Goal: Information Seeking & Learning: Find specific fact

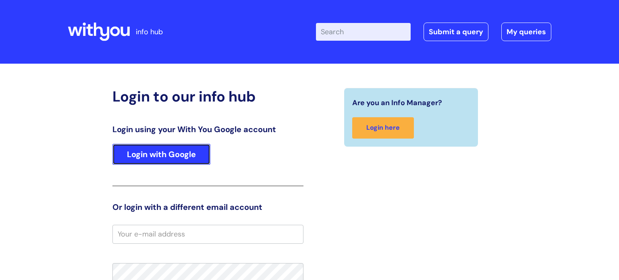
click at [158, 147] on link "Login with Google" at bounding box center [161, 154] width 98 height 21
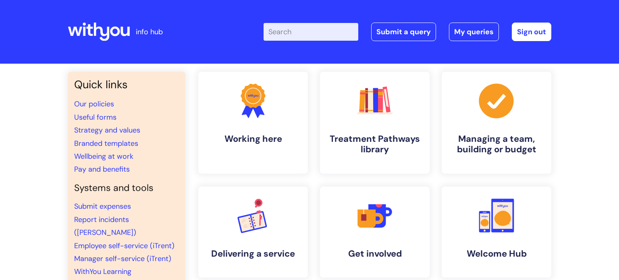
click at [308, 34] on input "Enter your search term here..." at bounding box center [310, 32] width 95 height 18
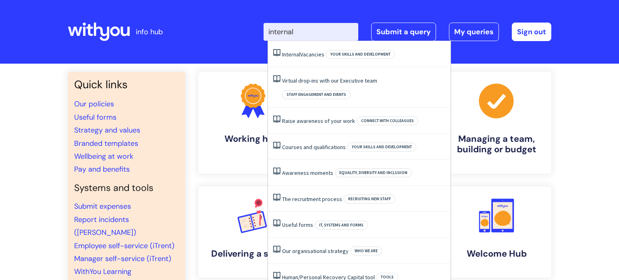
type input "internal"
click button "Search" at bounding box center [0, 0] width 0 height 0
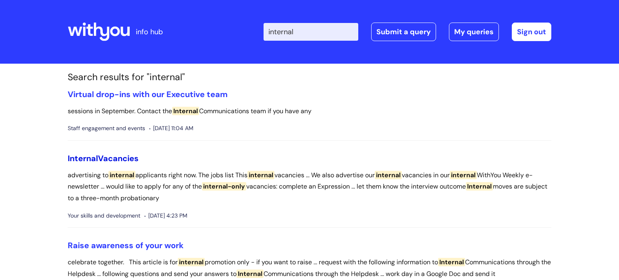
click at [110, 158] on link "Internal Vacancies" at bounding box center [103, 158] width 71 height 10
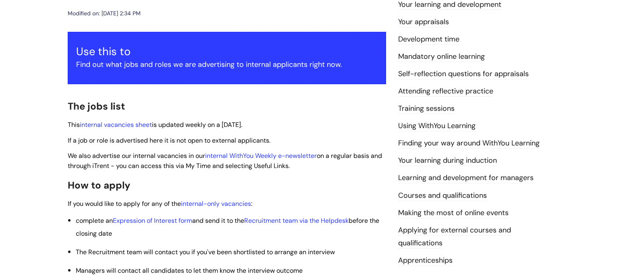
scroll to position [135, 0]
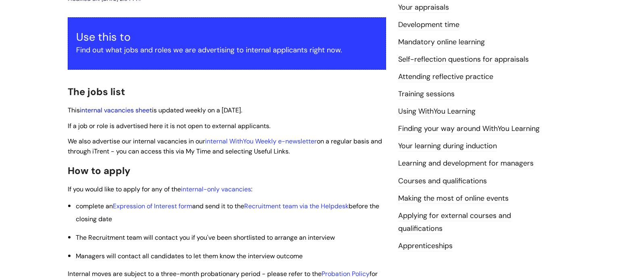
click at [133, 109] on link "internal vacancies sheet" at bounding box center [116, 110] width 72 height 8
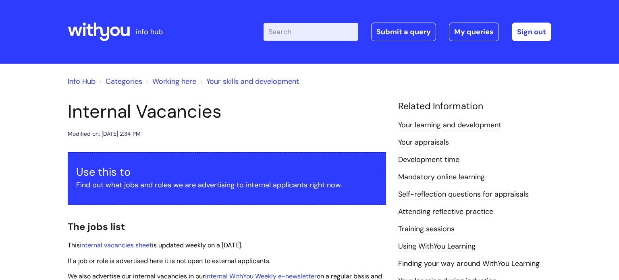
click at [283, 33] on input "Enter your search term here..." at bounding box center [310, 32] width 95 height 18
type input "band"
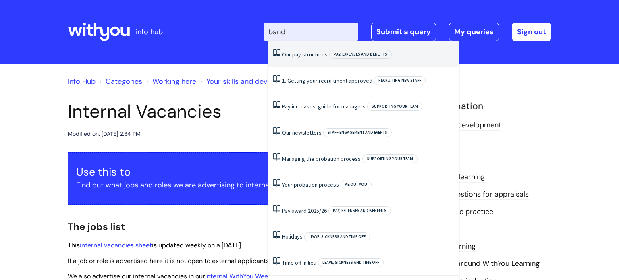
click at [315, 53] on link "Our pay structures" at bounding box center [305, 54] width 46 height 7
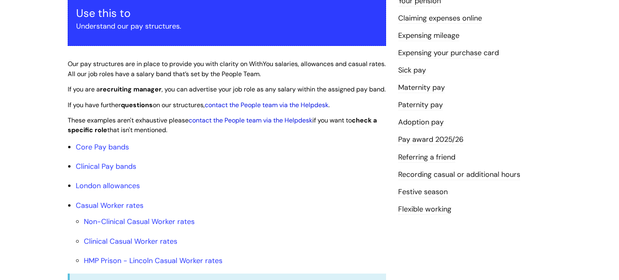
scroll to position [176, 0]
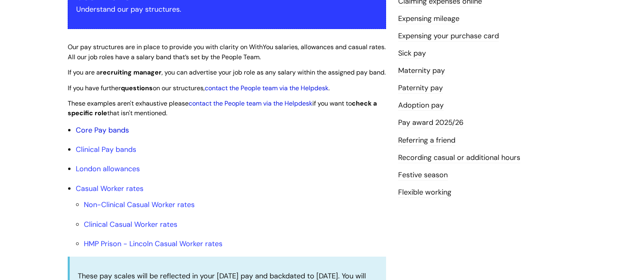
click at [112, 135] on link "Core Pay bands" at bounding box center [102, 130] width 53 height 10
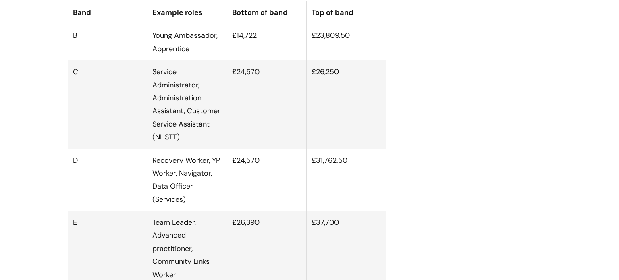
scroll to position [245, 0]
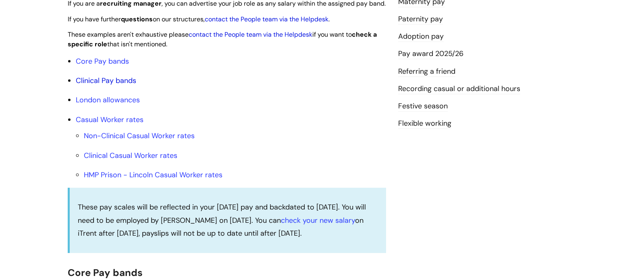
click at [111, 85] on link "Clinical Pay bands" at bounding box center [106, 81] width 60 height 10
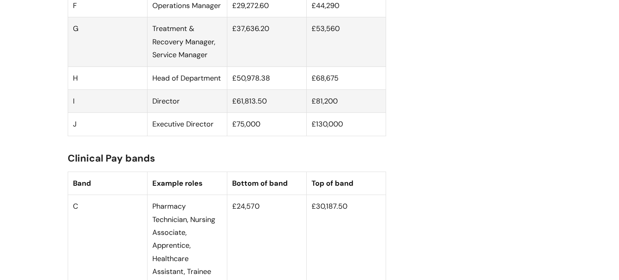
scroll to position [739, 0]
